Goal: Task Accomplishment & Management: Complete application form

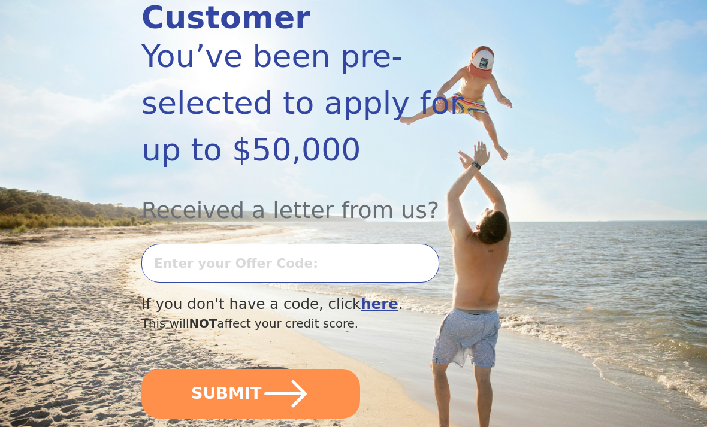
scroll to position [193, 0]
click at [371, 295] on b "here" at bounding box center [380, 303] width 38 height 17
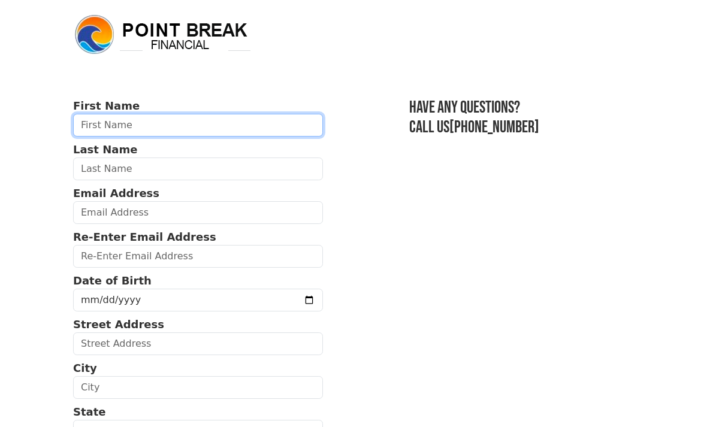
click at [146, 120] on input "text" at bounding box center [198, 125] width 250 height 23
click at [207, 123] on input "text" at bounding box center [198, 125] width 250 height 23
type input "Oscar"
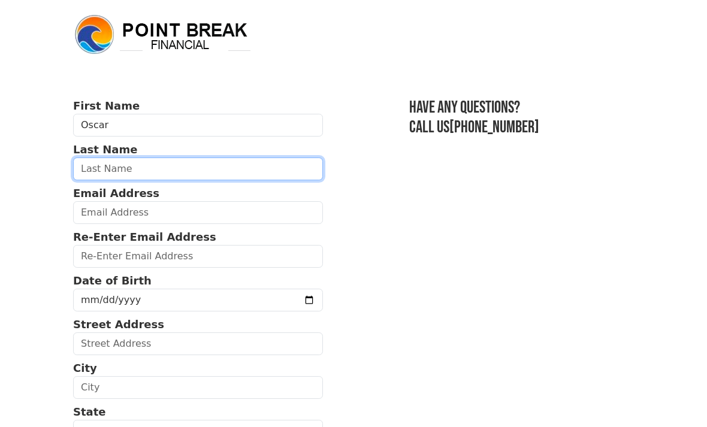
type input "g"
type input "Gonzalez"
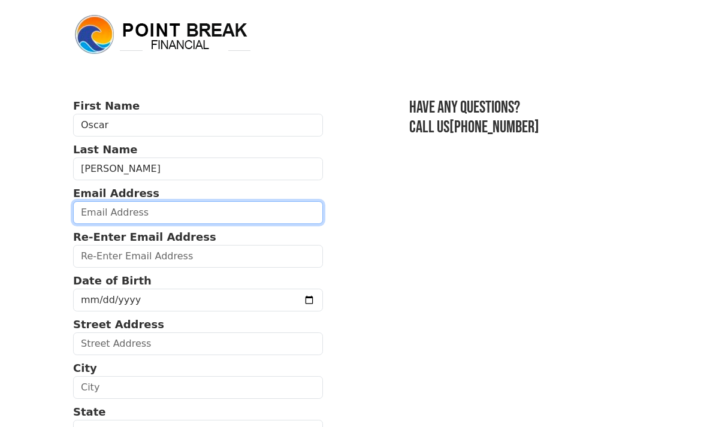
click at [192, 224] on input "email" at bounding box center [198, 212] width 250 height 23
type input "oscargonzal1119@gmail.com"
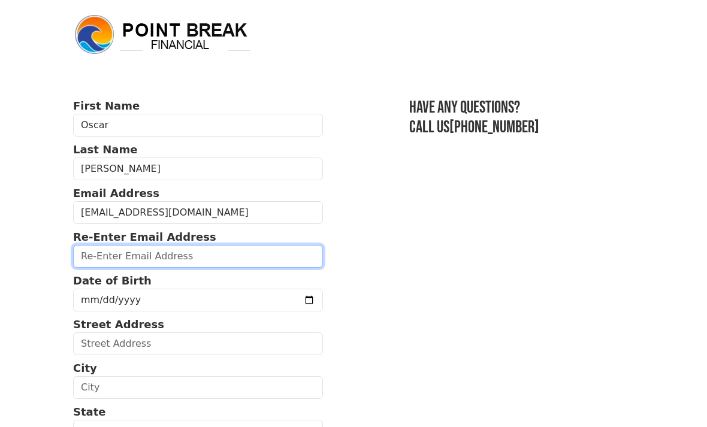
click at [263, 265] on input "email" at bounding box center [198, 256] width 250 height 23
type input "oscargonzal1119@gmail.com"
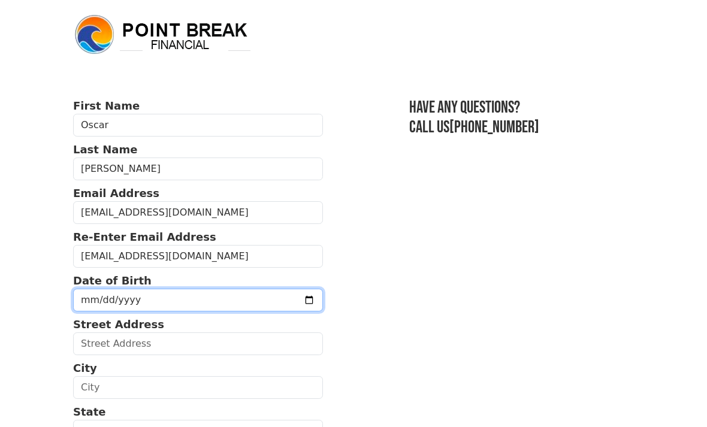
click at [257, 311] on input "date" at bounding box center [198, 300] width 250 height 23
type input "2005-11-19"
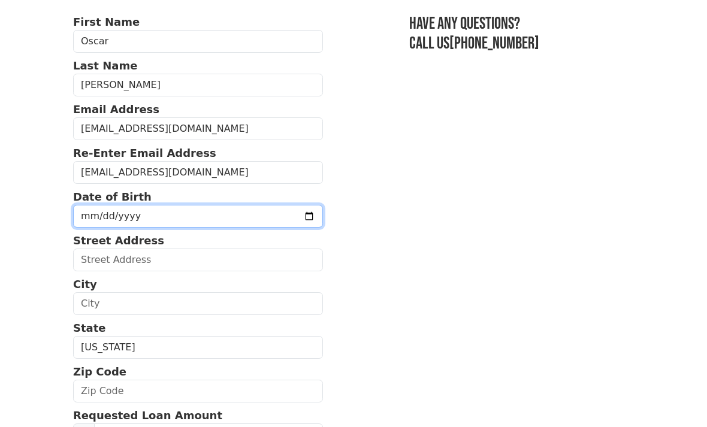
scroll to position [108, 0]
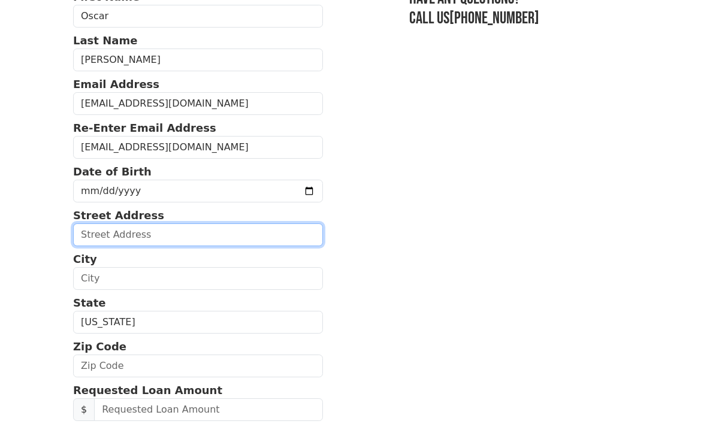
click at [224, 235] on input "text" at bounding box center [198, 235] width 250 height 23
type input "9170 Acacia Ave, Apt 105"
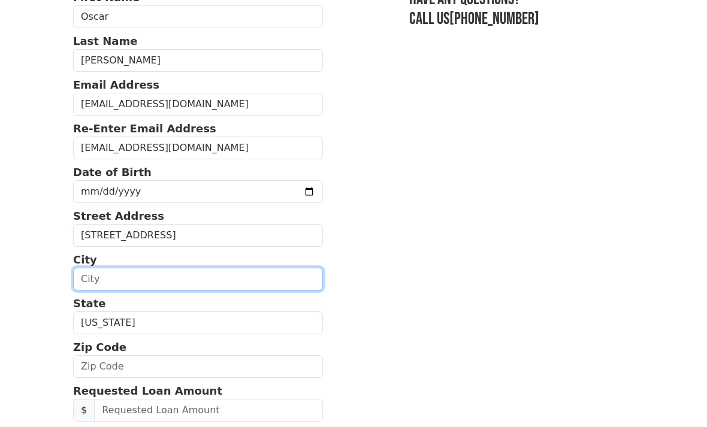
type input "Fontana"
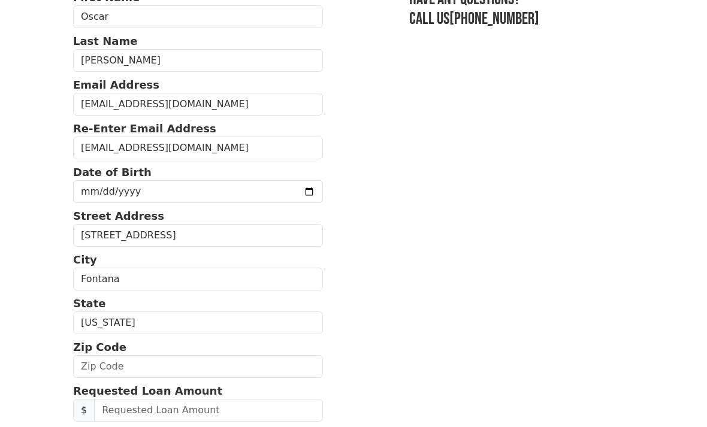
select select "CA"
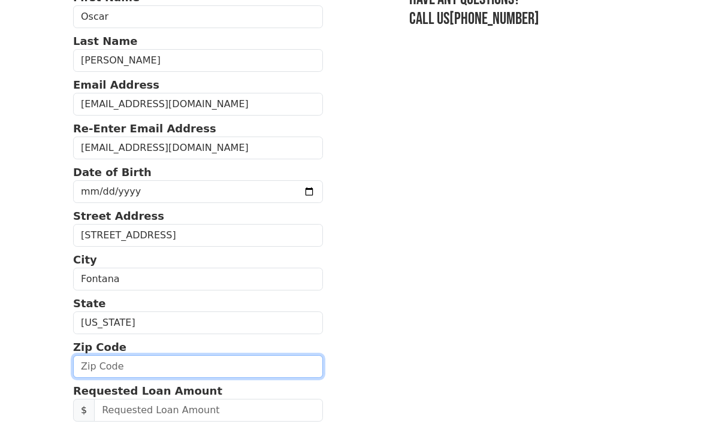
type input "92335"
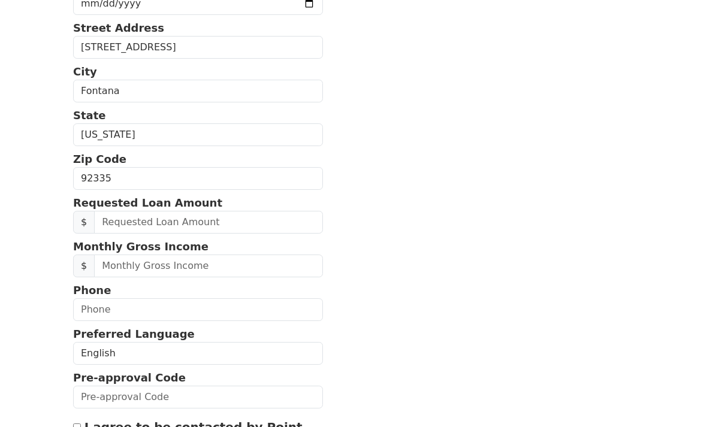
scroll to position [301, 0]
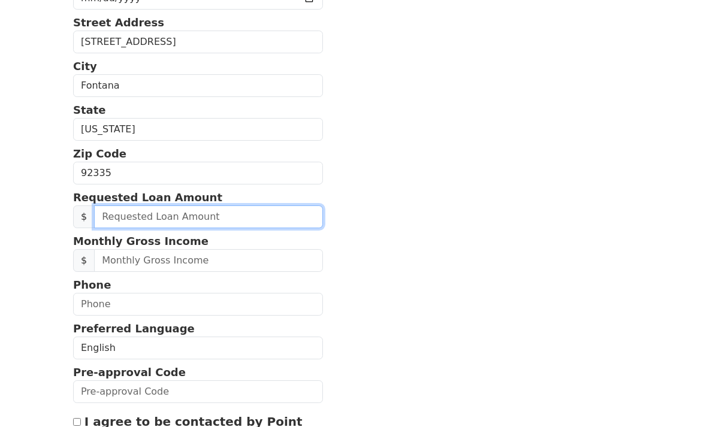
click at [204, 216] on input "text" at bounding box center [208, 217] width 229 height 23
type input "50,000.00"
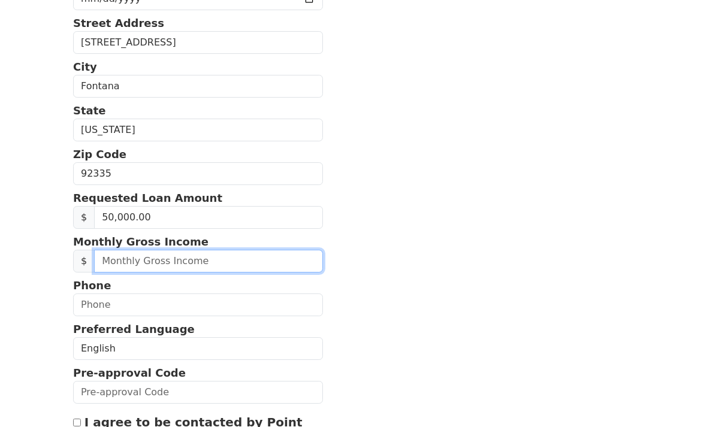
click at [206, 254] on input "text" at bounding box center [208, 261] width 229 height 23
type input "4,800.00"
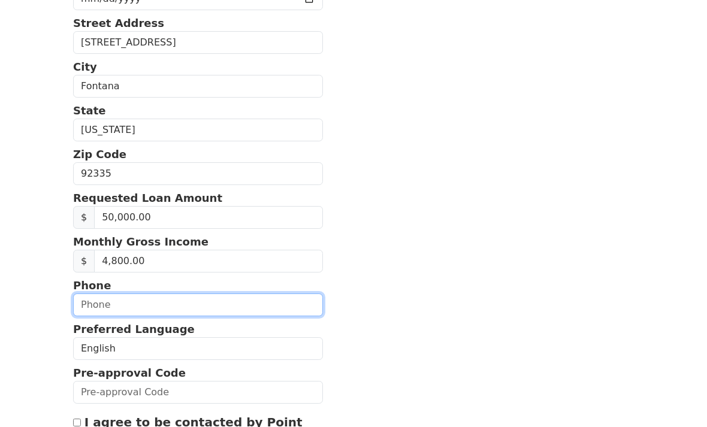
click at [164, 309] on input "text" at bounding box center [198, 305] width 250 height 23
type input "(909) 688-8225"
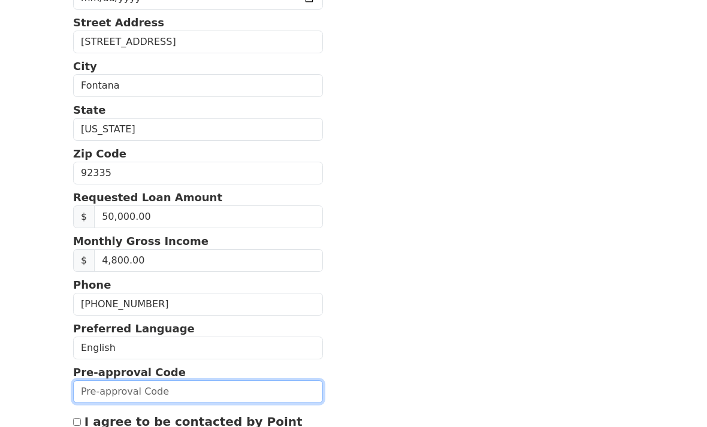
scroll to position [459, 0]
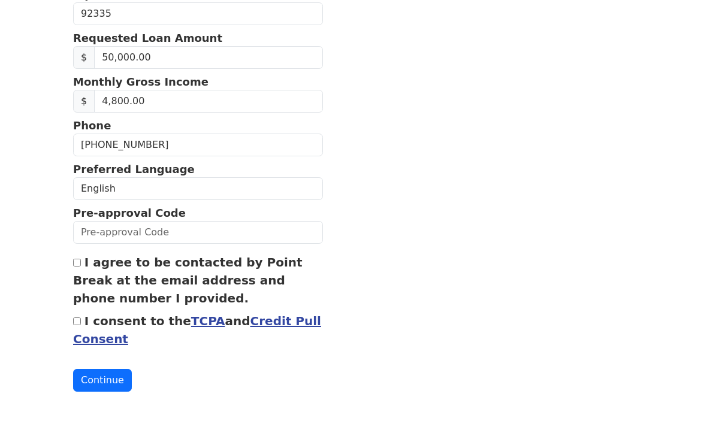
click at [88, 252] on form "First Name Oscar Last Name Gonzalez Email Address oscargonzal1119@gmail.com Re-…" at bounding box center [198, 17] width 250 height 756
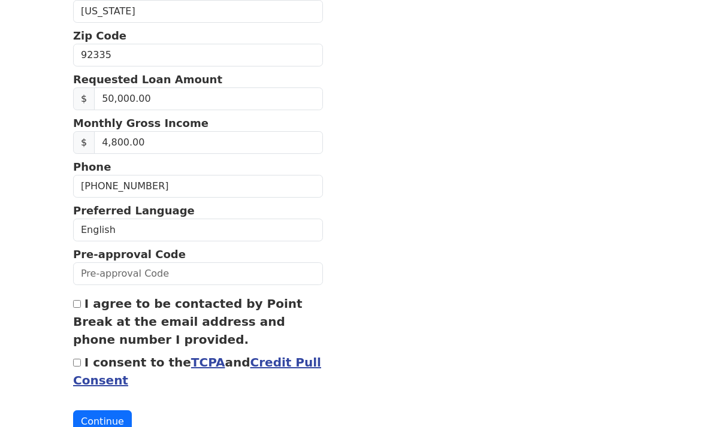
click at [77, 300] on input "I agree to be contacted by Point Break at the email address and phone number I …" at bounding box center [77, 304] width 8 height 8
checkbox input "true"
click at [79, 363] on input "I consent to the TCPA and Credit Pull Consent" at bounding box center [77, 363] width 8 height 8
checkbox input "true"
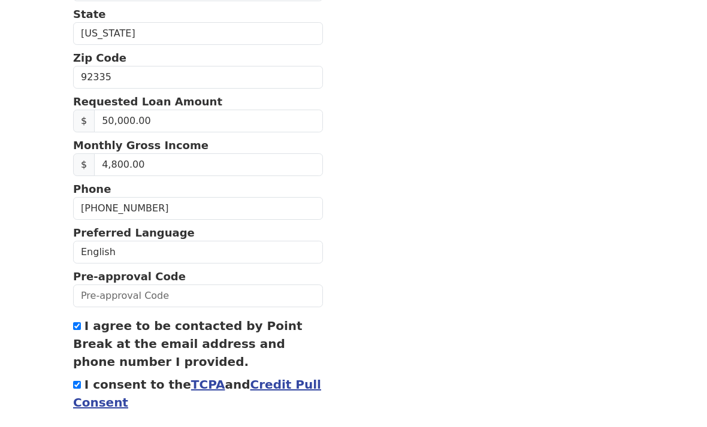
scroll to position [398, 0]
